Goal: Find specific page/section: Find specific page/section

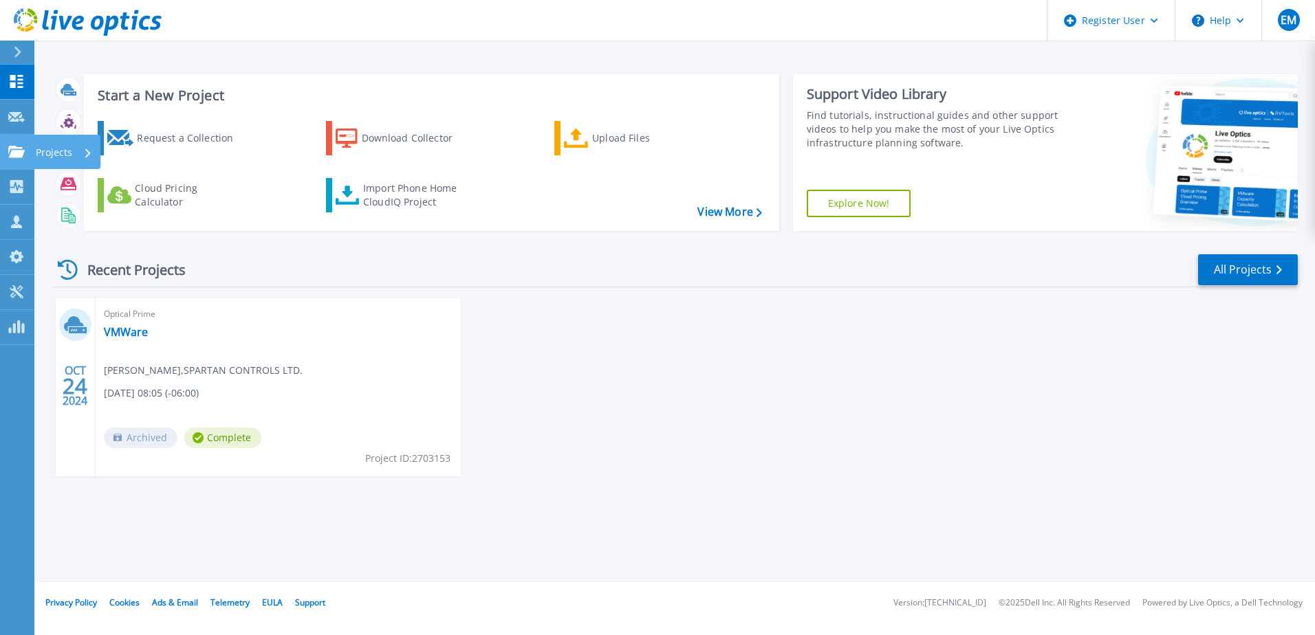
click at [65, 159] on p "Projects" at bounding box center [54, 153] width 36 height 36
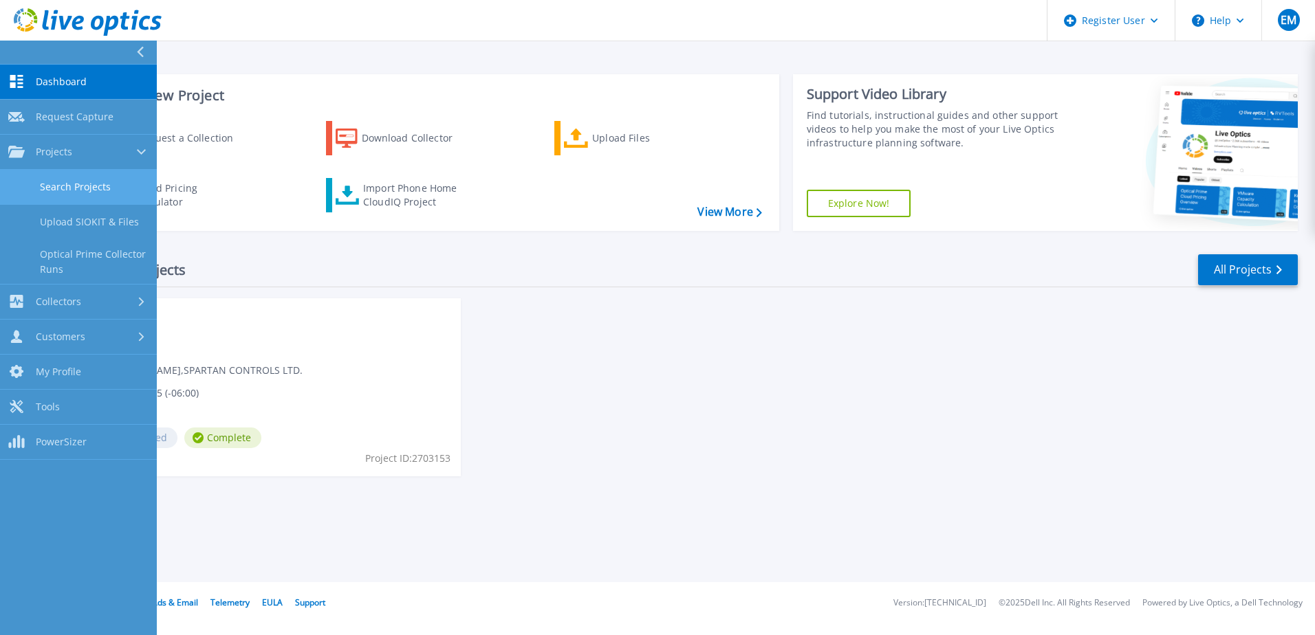
click at [72, 186] on link "Search Projects" at bounding box center [78, 187] width 157 height 35
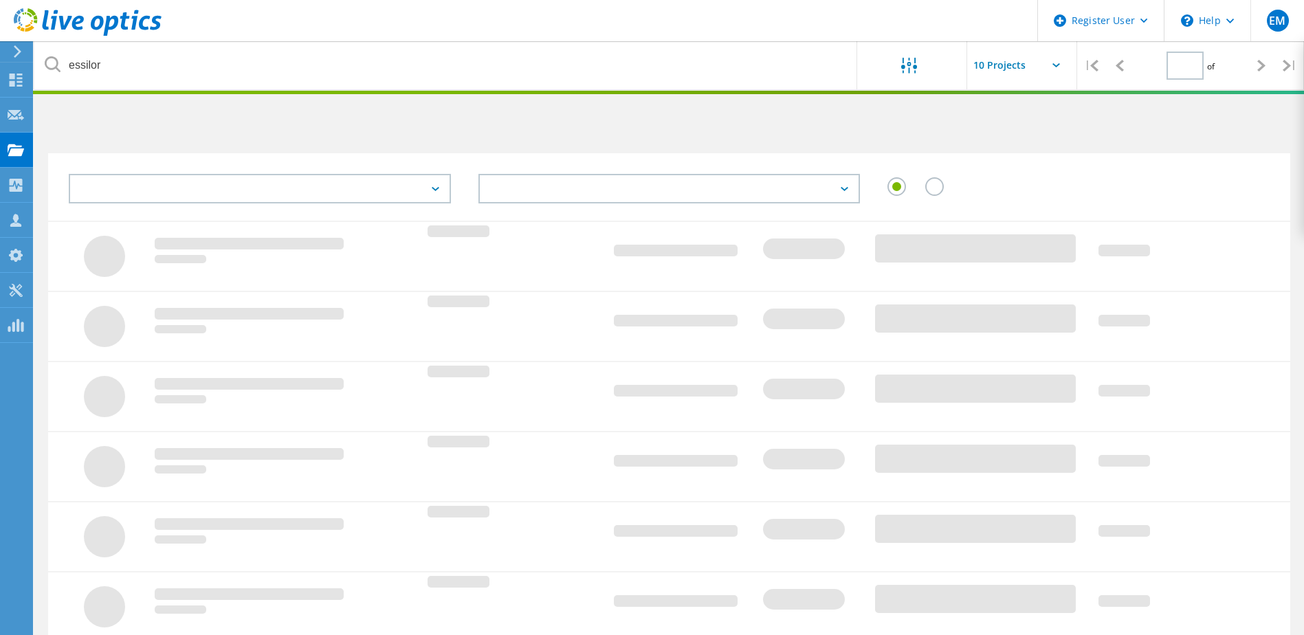
type input "1"
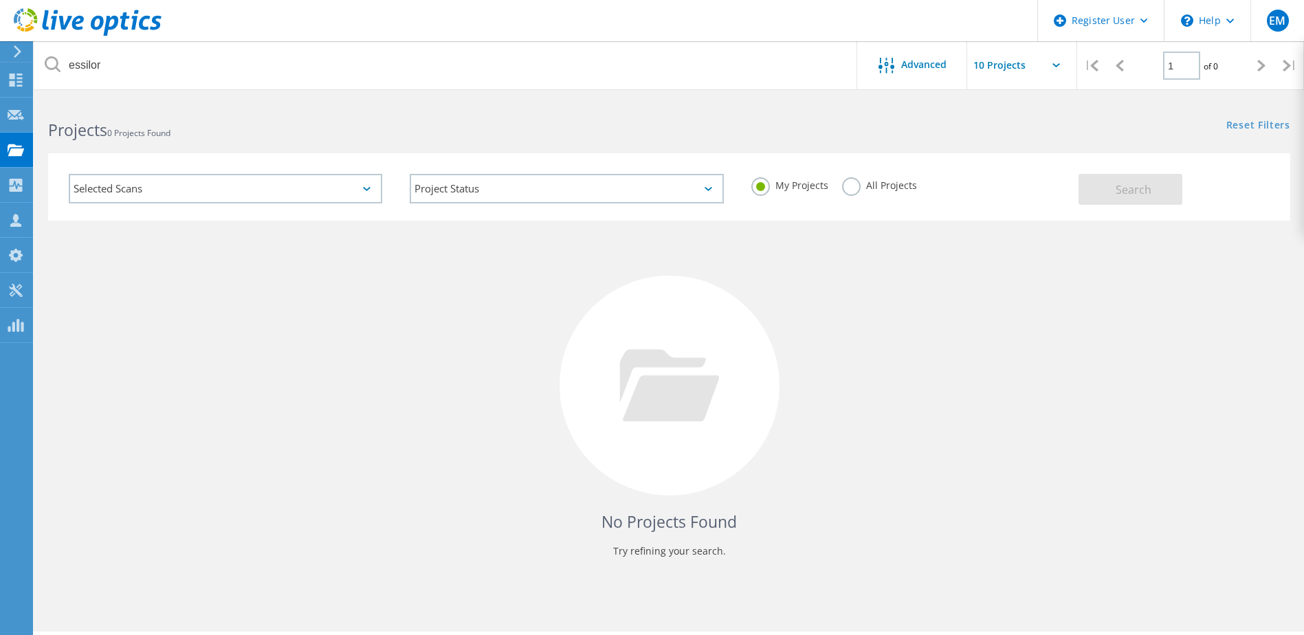
click at [848, 177] on label "All Projects" at bounding box center [879, 183] width 75 height 13
click at [0, 0] on input "All Projects" at bounding box center [0, 0] width 0 height 0
click at [1109, 176] on button "Search" at bounding box center [1131, 189] width 104 height 31
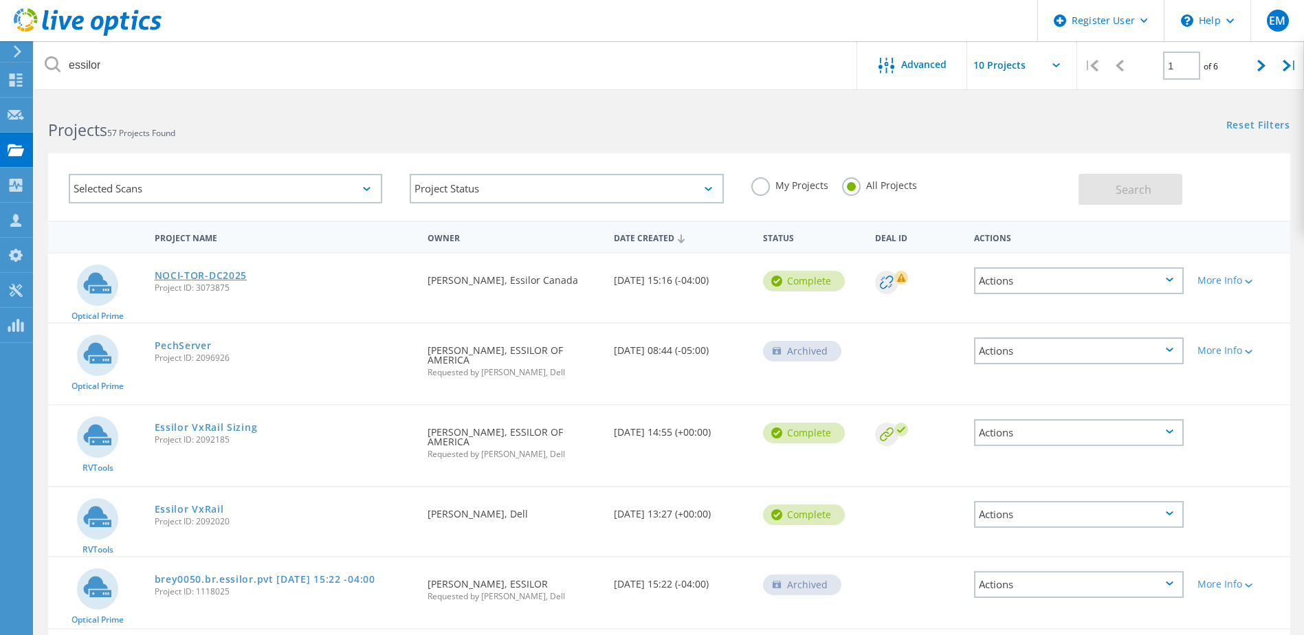
click at [206, 275] on link "NOCI-TOR-DC2025" at bounding box center [201, 276] width 93 height 10
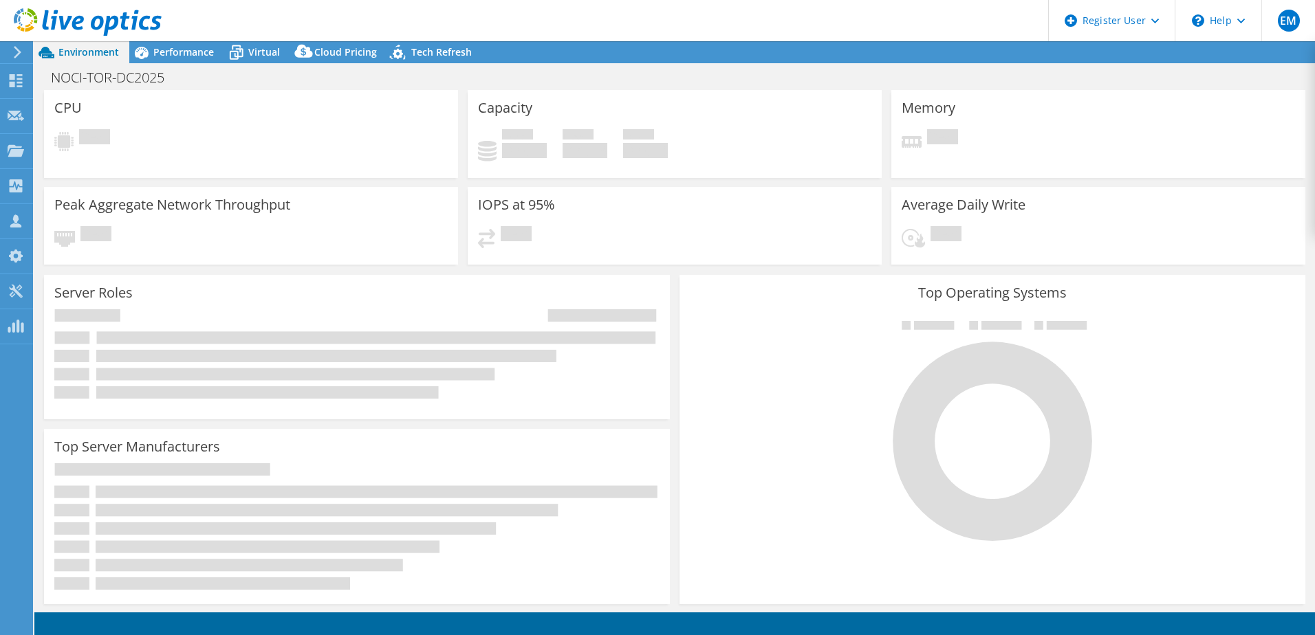
select select "USD"
